Goal: Navigation & Orientation: Find specific page/section

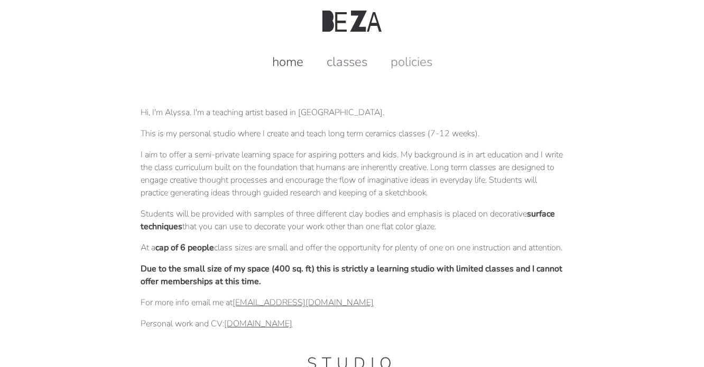
click at [353, 63] on link "classes" at bounding box center [347, 61] width 62 height 17
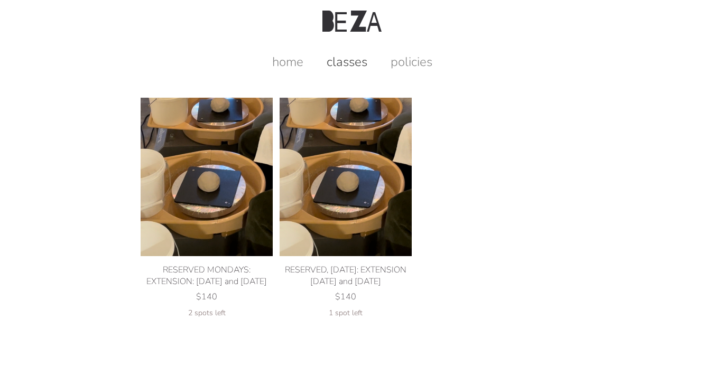
click at [199, 173] on img at bounding box center [207, 177] width 132 height 159
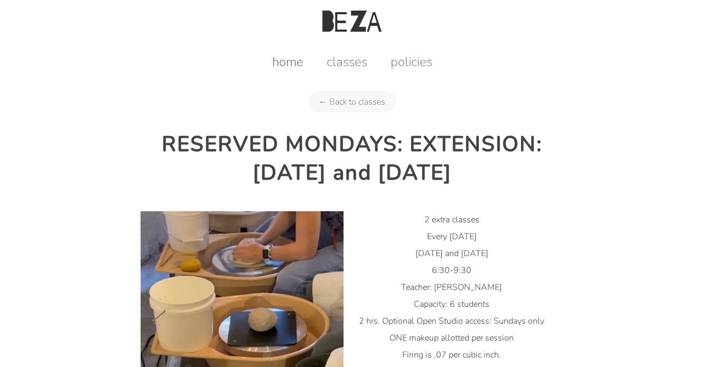
click at [286, 61] on link "home" at bounding box center [288, 61] width 52 height 17
